Goal: Task Accomplishment & Management: Manage account settings

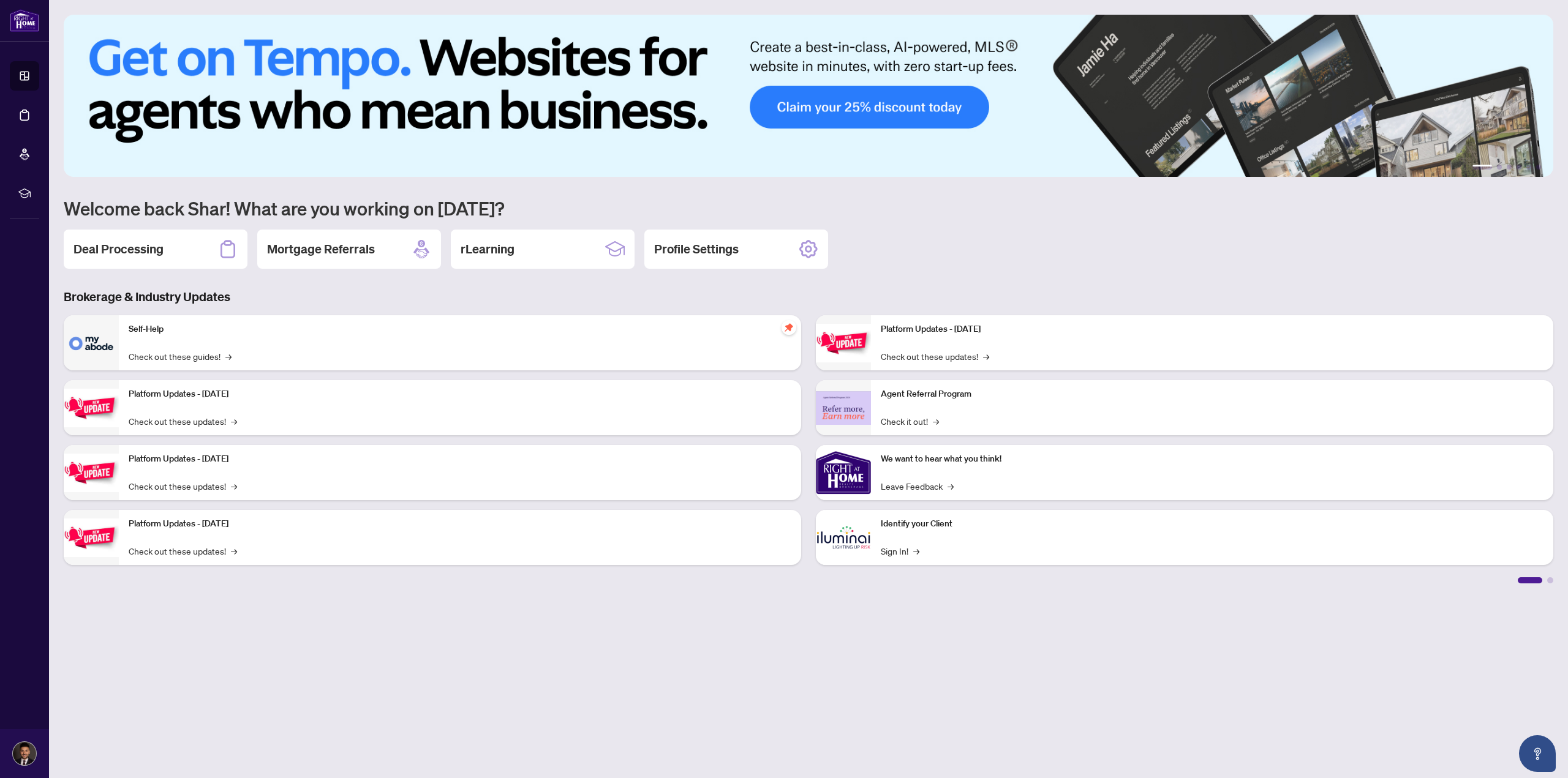
click at [143, 254] on h2 "Deal Processing" at bounding box center [118, 249] width 90 height 17
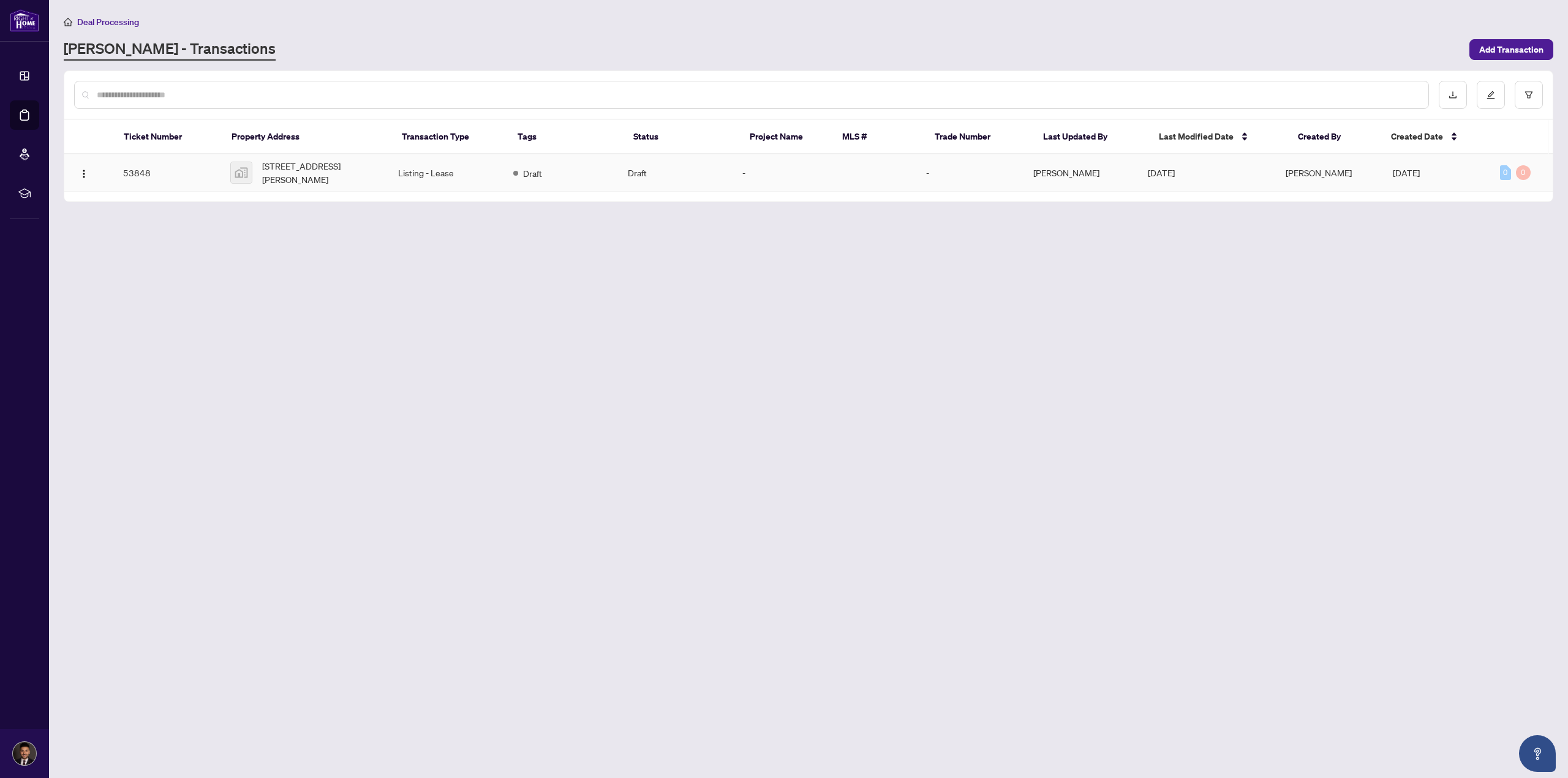
click at [444, 176] on td "Listing - Lease" at bounding box center [445, 173] width 114 height 37
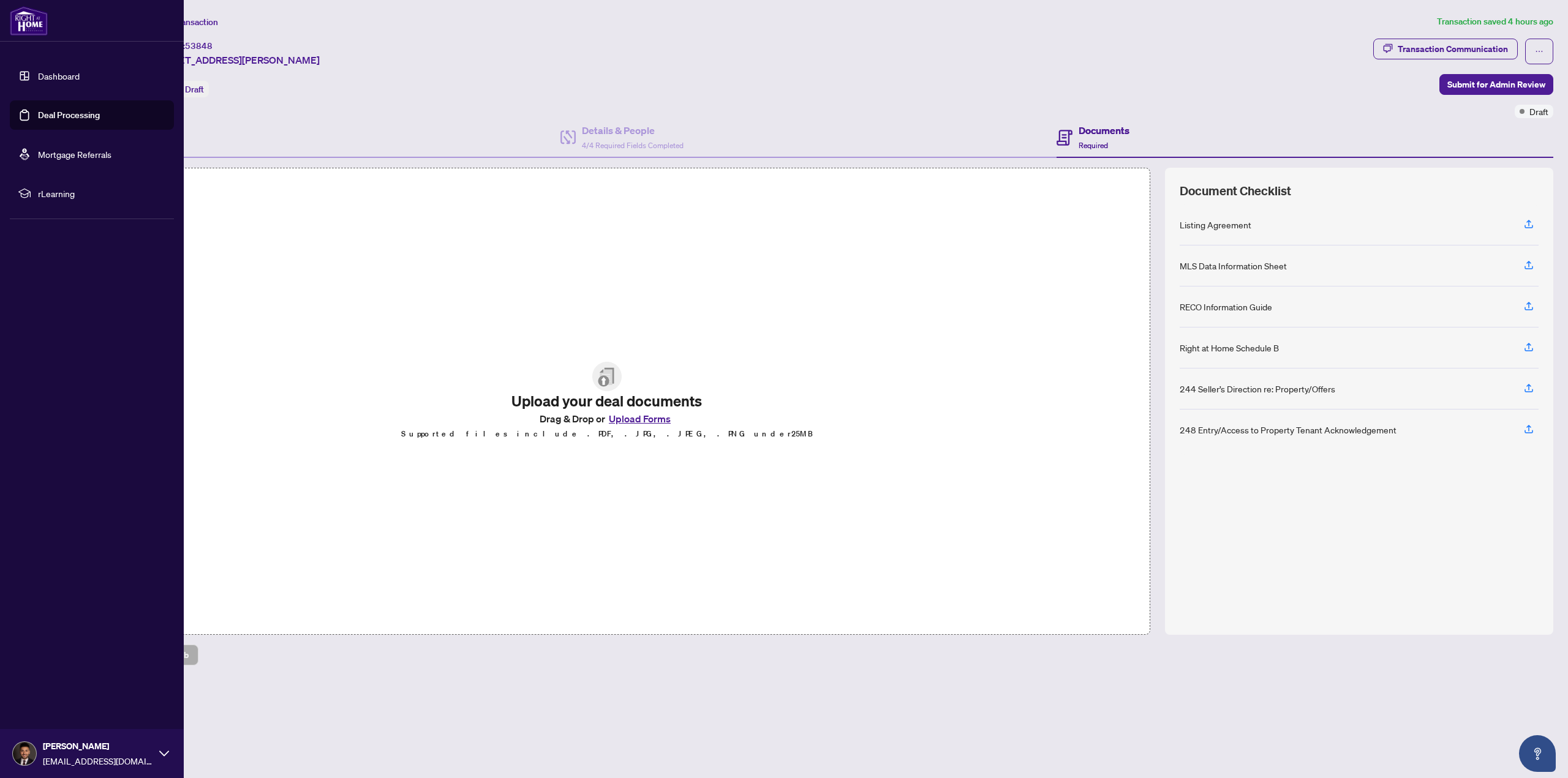
click at [33, 17] on img at bounding box center [29, 21] width 38 height 29
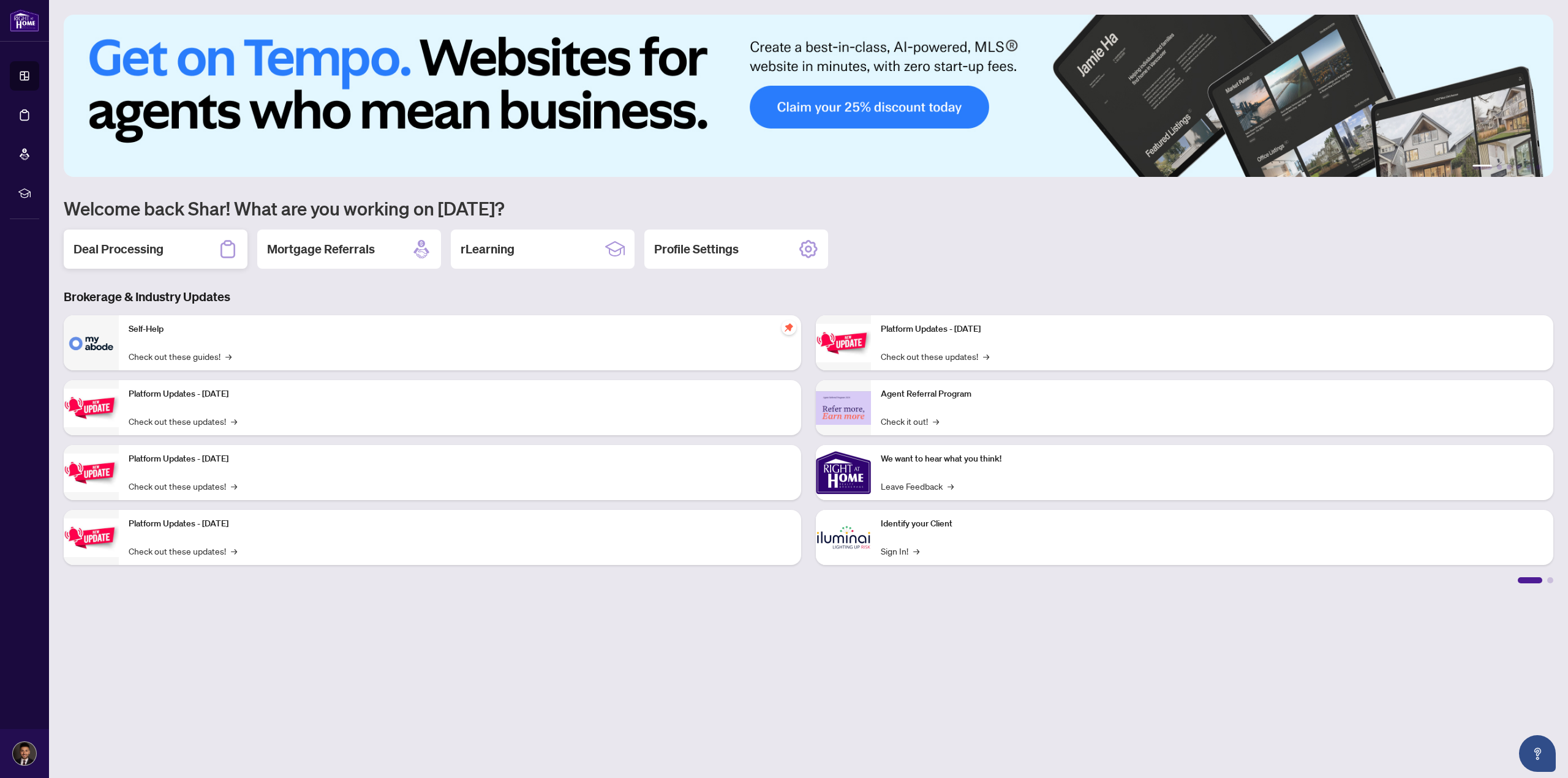
click at [147, 255] on h2 "Deal Processing" at bounding box center [118, 249] width 90 height 17
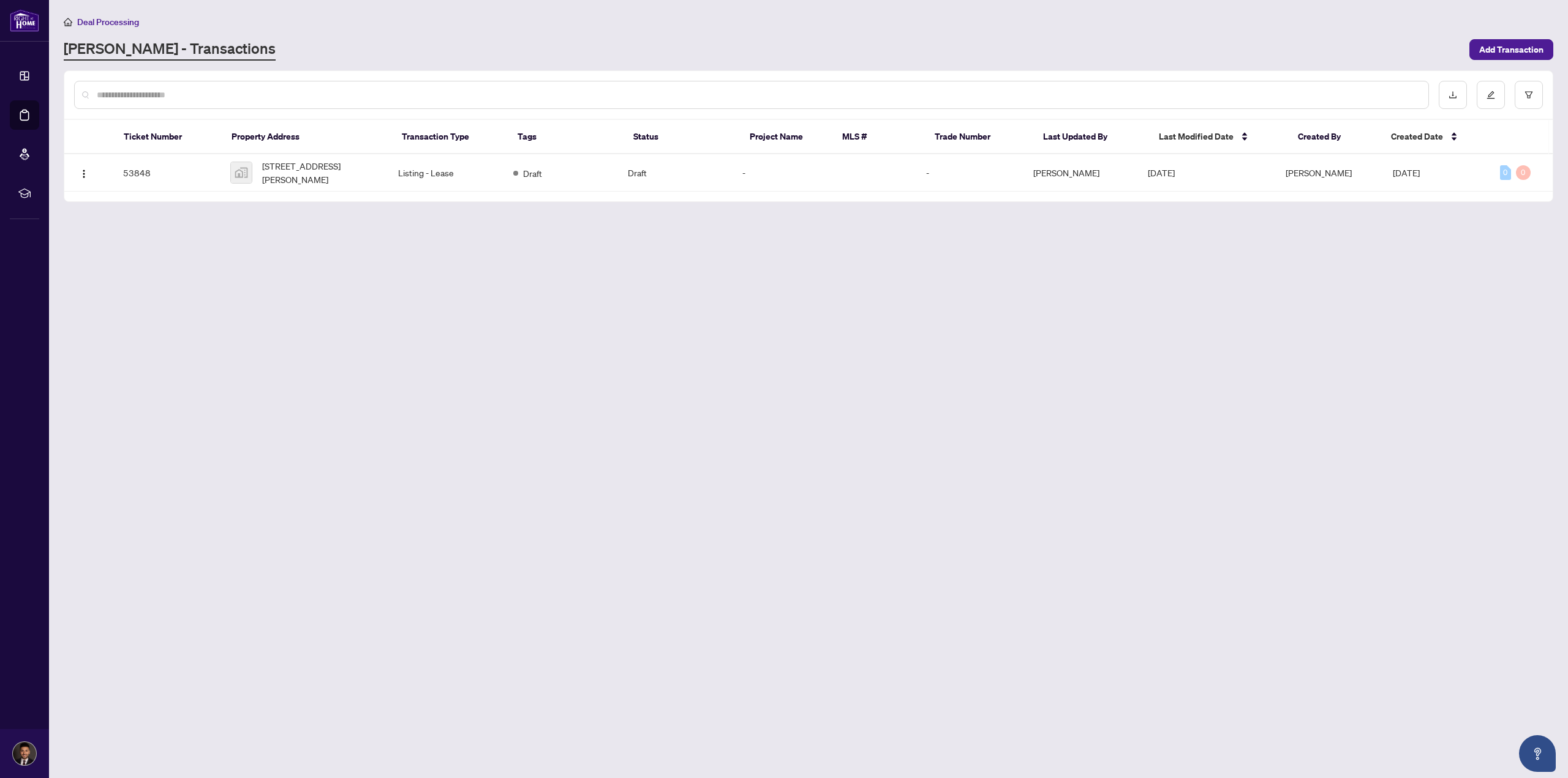
click at [487, 313] on main "Deal Processing [PERSON_NAME] - Transactions Add Transaction Ticket Number Prop…" at bounding box center [809, 389] width 1519 height 778
